Goal: Transaction & Acquisition: Purchase product/service

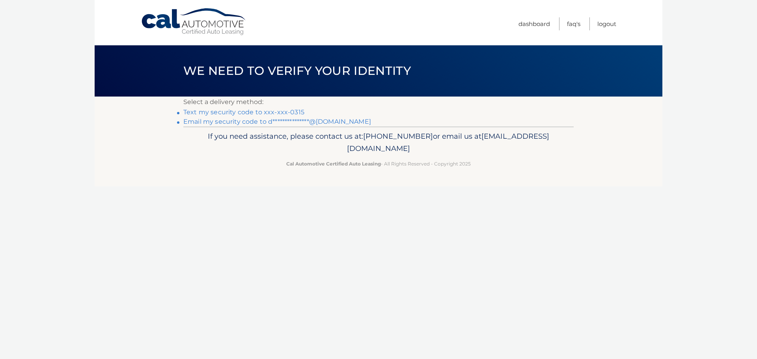
click at [225, 114] on link "Text my security code to xxx-xxx-0315" at bounding box center [243, 111] width 121 height 7
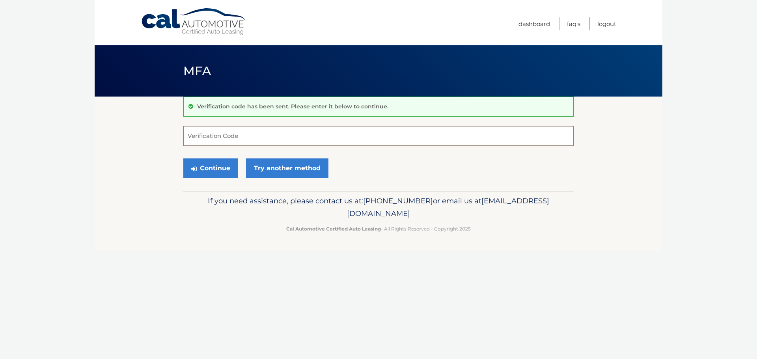
click at [222, 127] on input "Verification Code" at bounding box center [378, 136] width 390 height 20
type input "097765"
click at [183, 158] on button "Continue" at bounding box center [210, 168] width 55 height 20
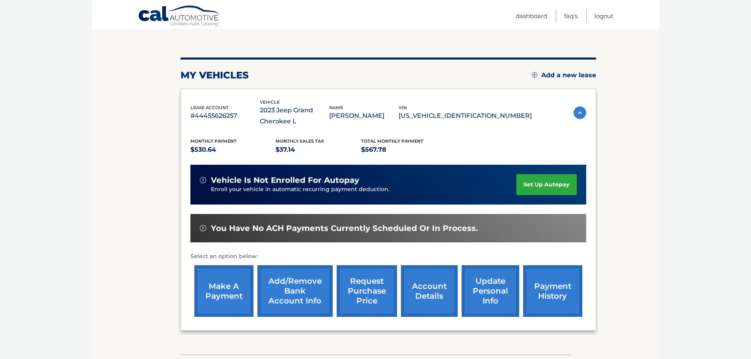
scroll to position [79, 0]
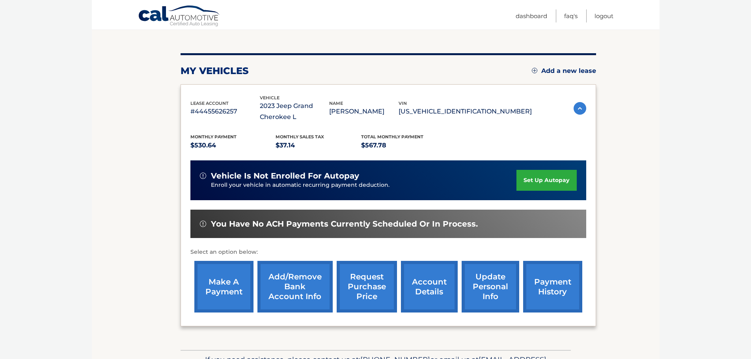
click at [223, 277] on link "make a payment" at bounding box center [223, 287] width 59 height 52
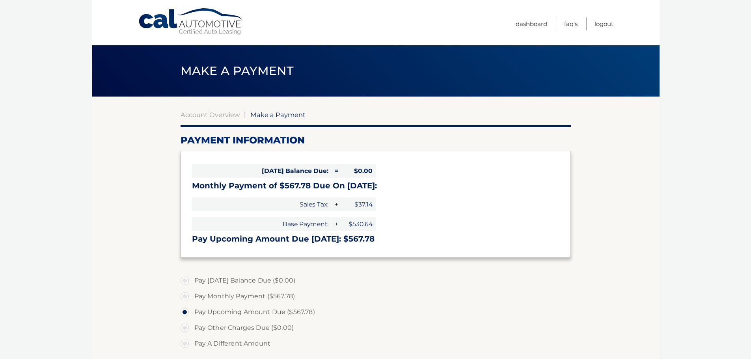
select select "Y2FkYWJjZDctMjEzYi00MmNkLWEwOGYtYjJiNDBjNjdlNzhm"
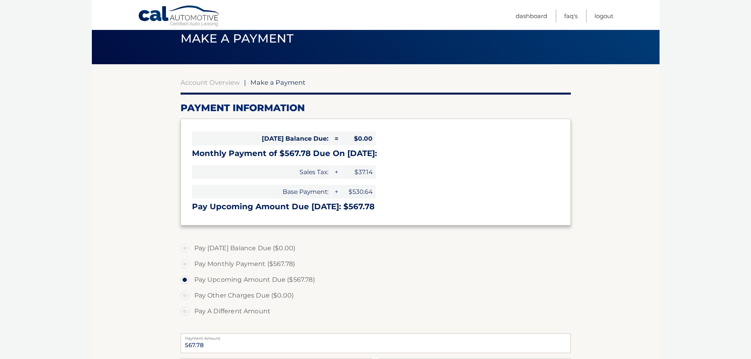
scroll to position [79, 0]
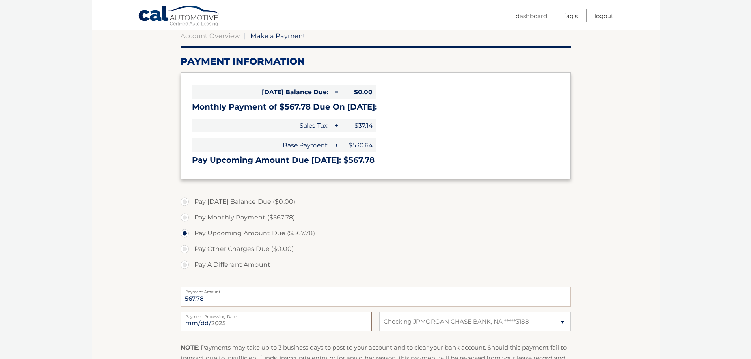
click at [337, 326] on input "[DATE]" at bounding box center [275, 322] width 191 height 20
type input "[DATE]"
click at [71, 267] on body "Cal Automotive Menu Dashboard FAQ's Logout |" at bounding box center [375, 100] width 751 height 359
click at [135, 212] on section "Account Overview | Make a Payment Payment Information Today's Balance Due: = $0…" at bounding box center [376, 221] width 568 height 407
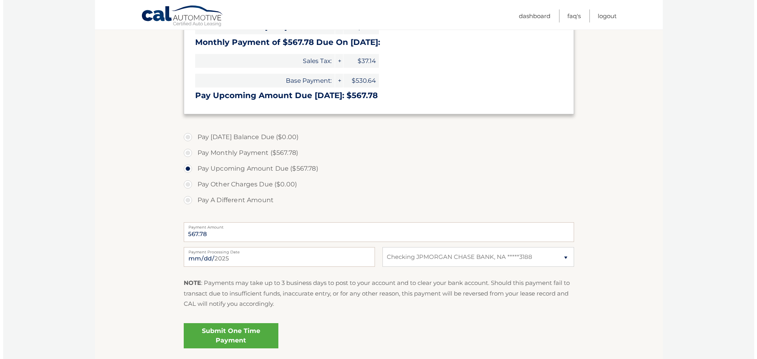
scroll to position [158, 0]
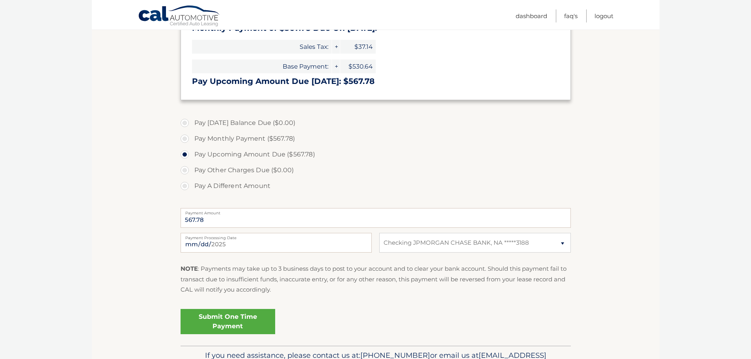
click at [210, 320] on link "Submit One Time Payment" at bounding box center [227, 321] width 95 height 25
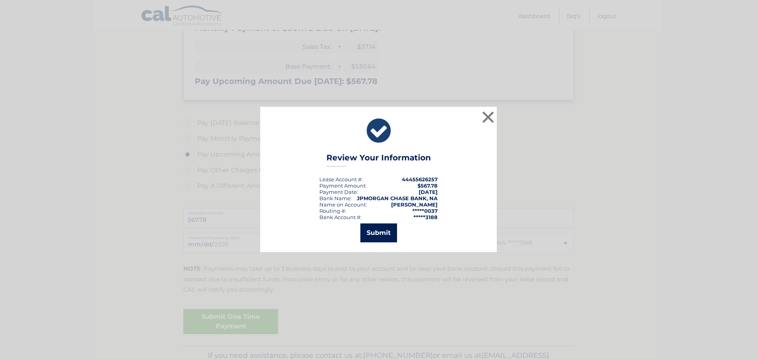
click at [373, 231] on button "Submit" at bounding box center [378, 232] width 37 height 19
